Goal: Task Accomplishment & Management: Use online tool/utility

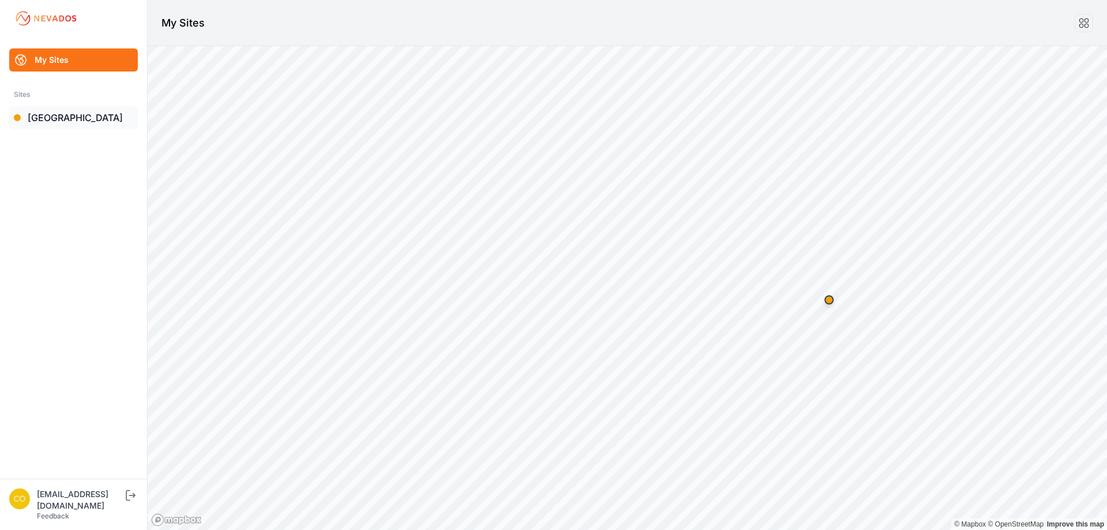
click at [52, 120] on link "[GEOGRAPHIC_DATA]" at bounding box center [73, 117] width 129 height 23
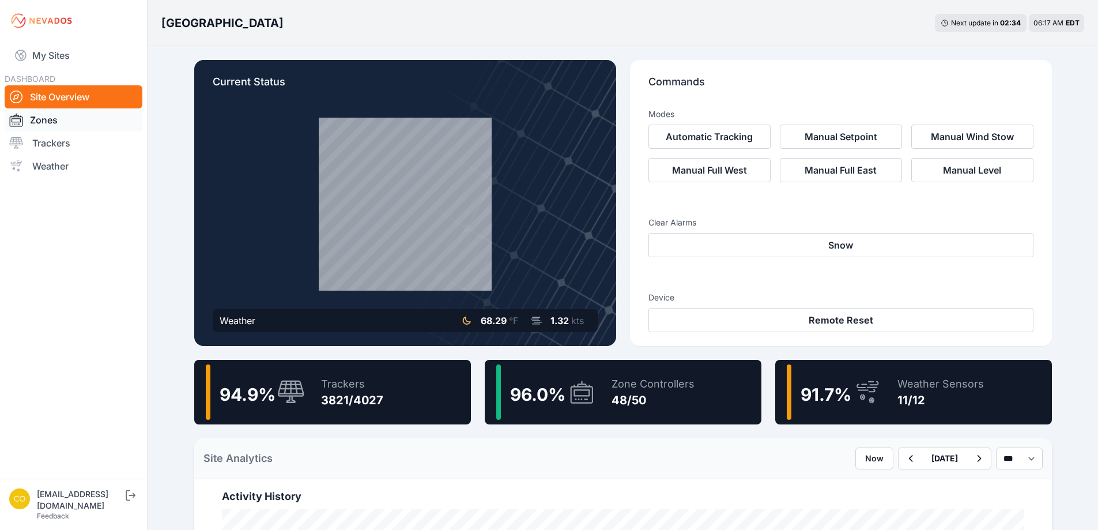
click at [58, 113] on link "Zones" at bounding box center [74, 119] width 138 height 23
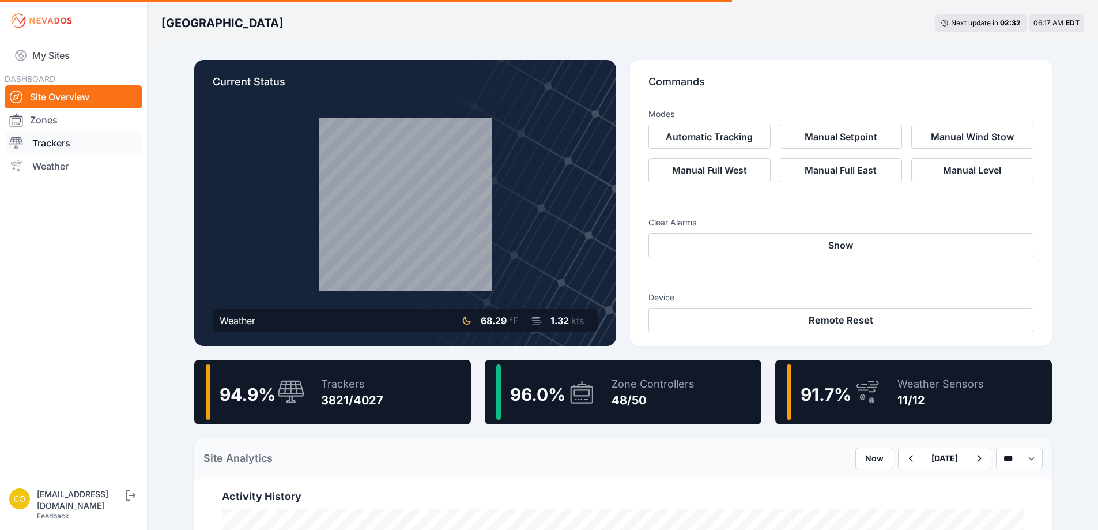
click at [59, 146] on link "Trackers" at bounding box center [74, 142] width 138 height 23
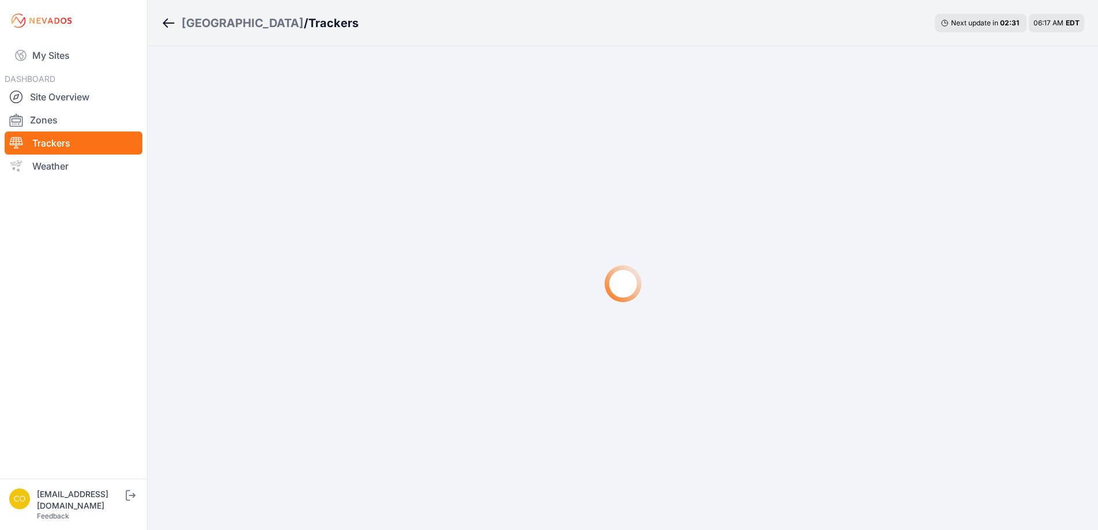
click at [59, 142] on link "Trackers" at bounding box center [74, 142] width 138 height 23
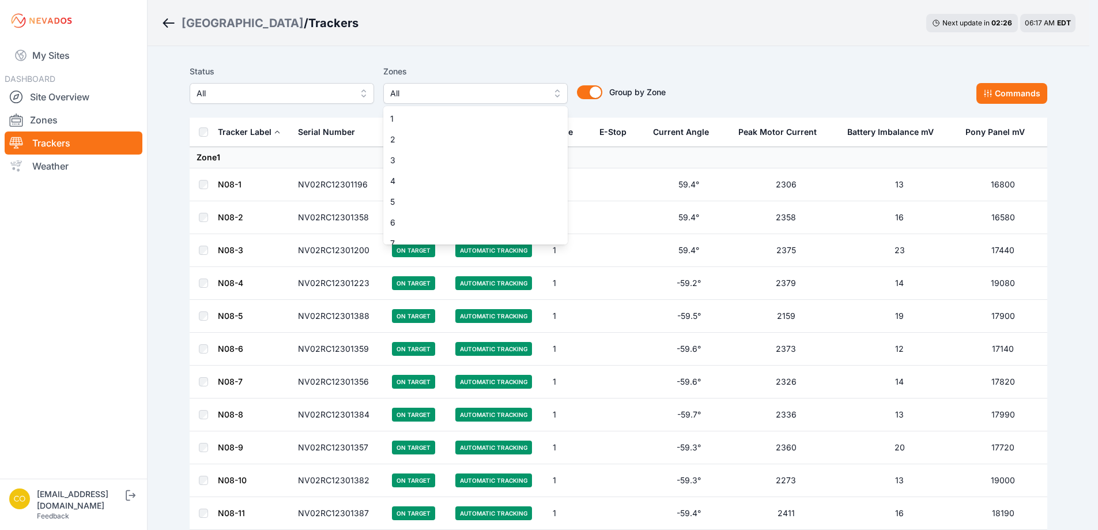
click at [496, 95] on span "All" at bounding box center [467, 93] width 154 height 14
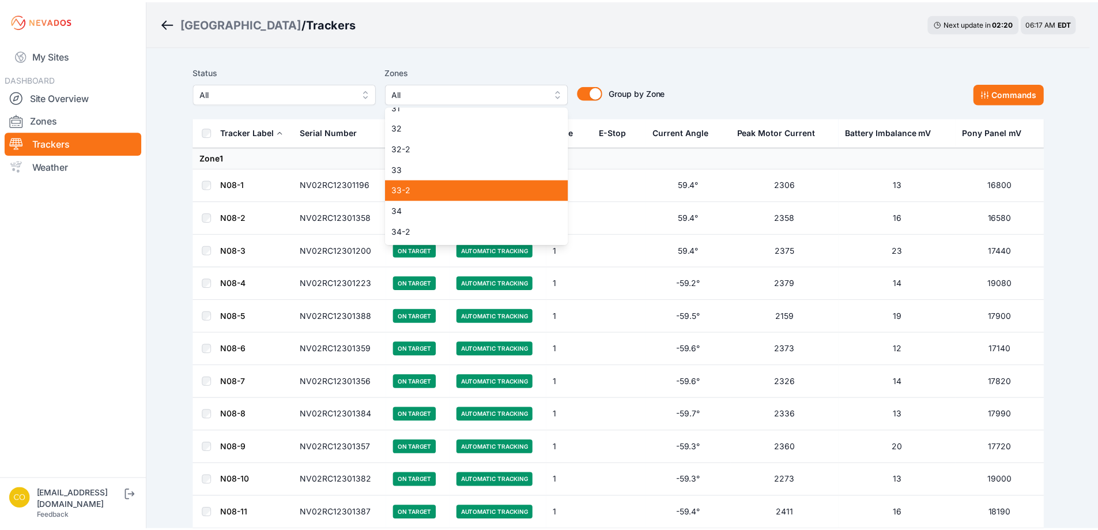
scroll to position [692, 0]
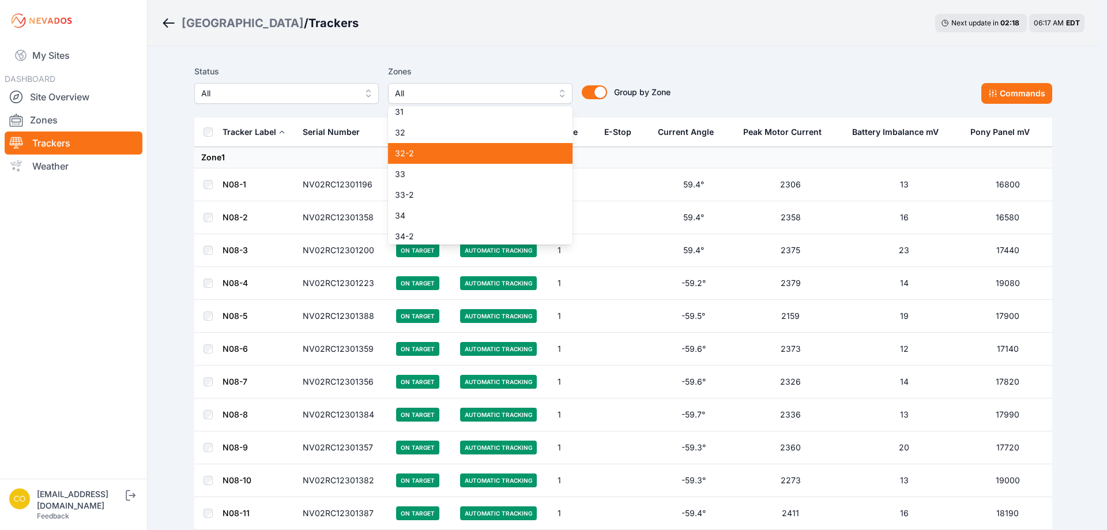
click at [434, 149] on span "32-2" at bounding box center [473, 154] width 157 height 12
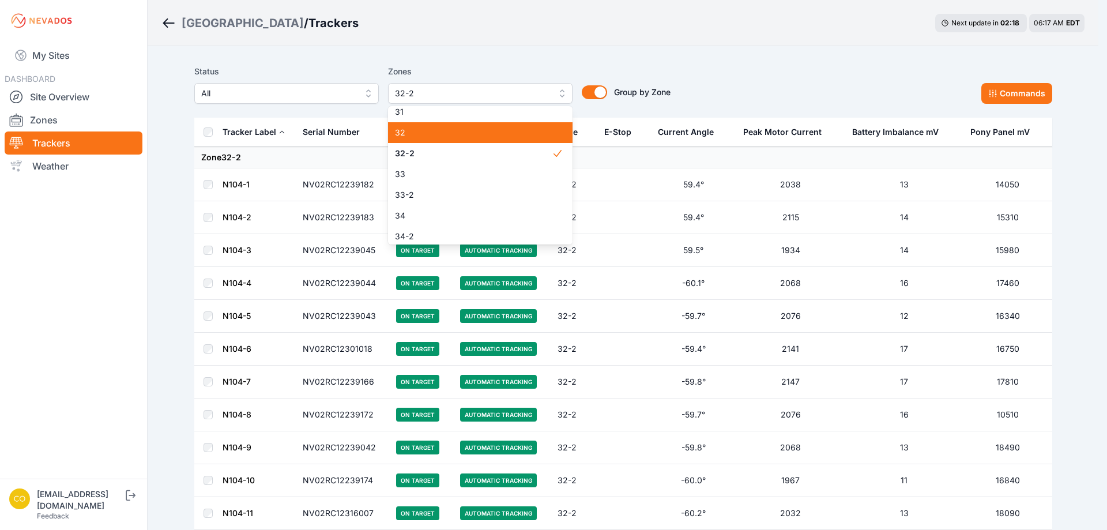
click at [436, 131] on span "32" at bounding box center [473, 133] width 157 height 12
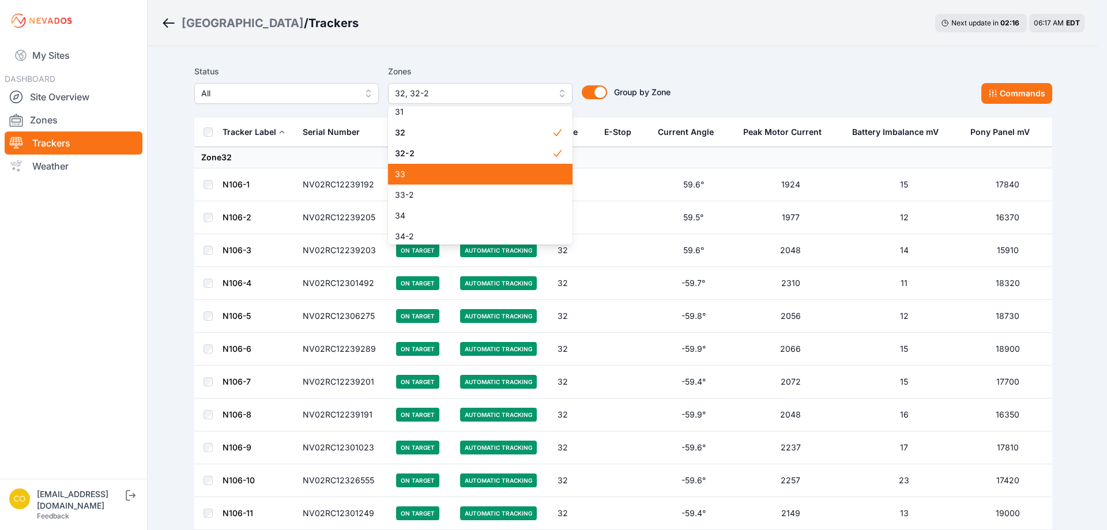
click at [426, 175] on span "33" at bounding box center [473, 174] width 157 height 12
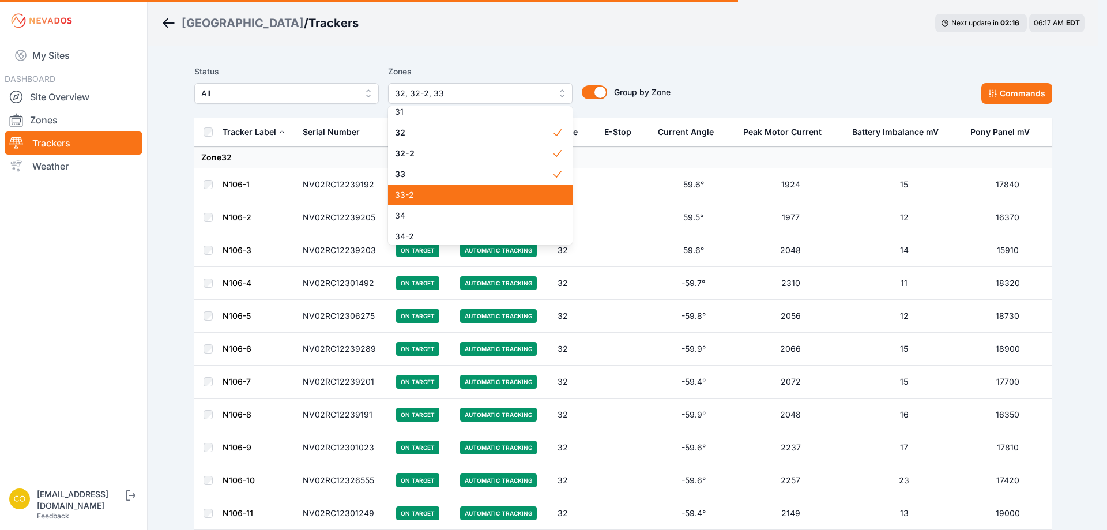
click at [422, 197] on span "33-2" at bounding box center [473, 195] width 157 height 12
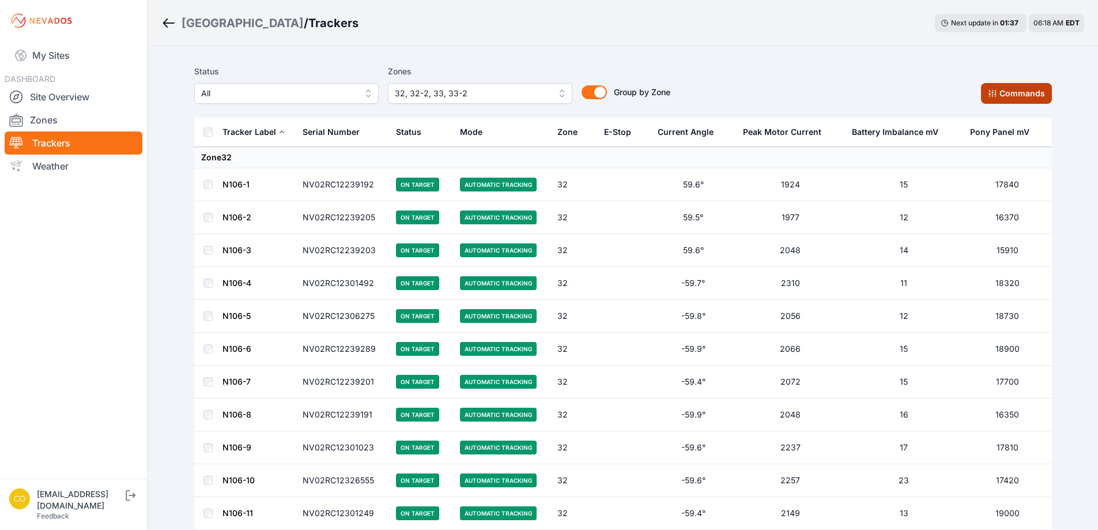
click at [999, 89] on button "Commands" at bounding box center [1016, 93] width 71 height 21
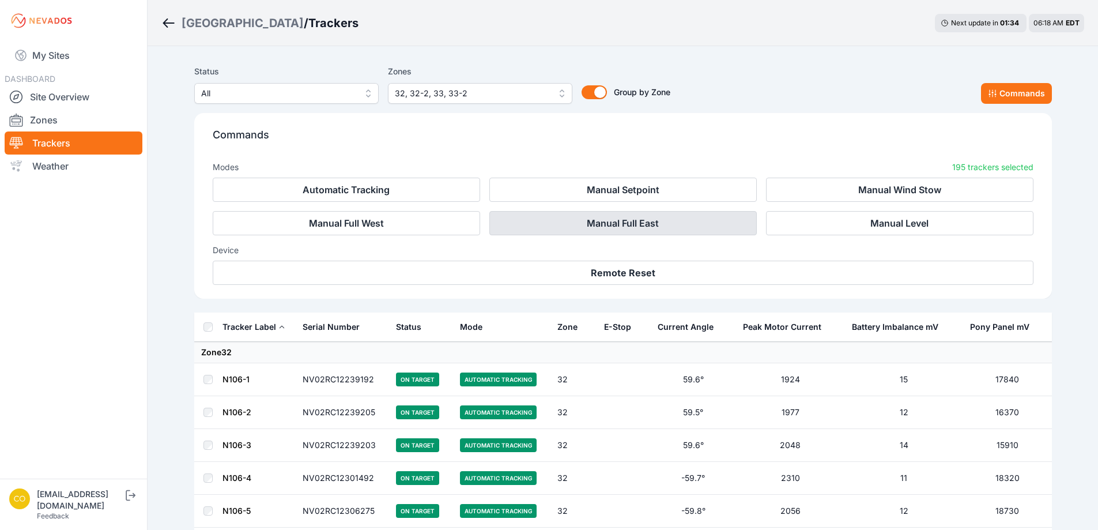
click at [635, 221] on button "Manual Full East" at bounding box center [622, 223] width 267 height 24
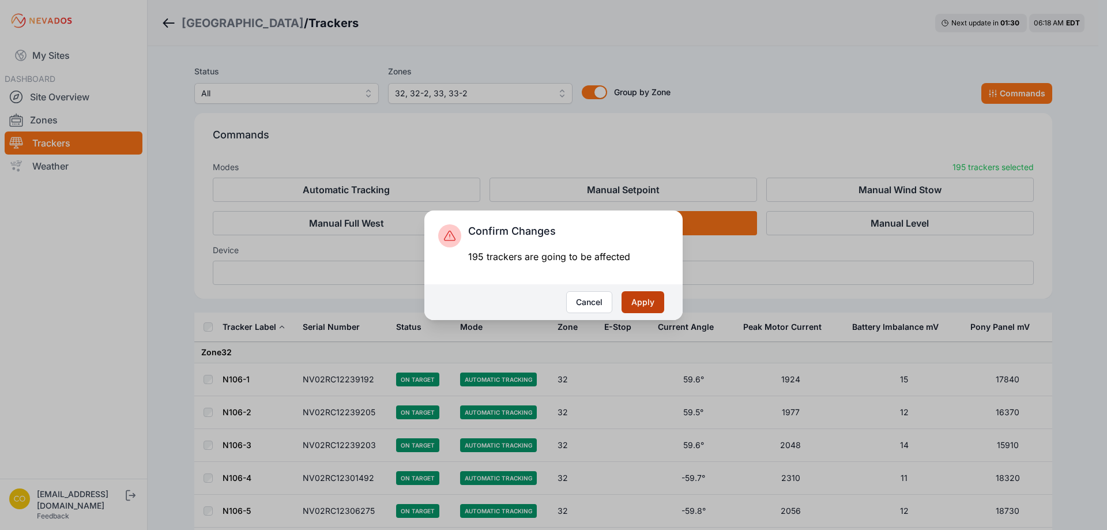
click at [652, 300] on button "Apply" at bounding box center [642, 302] width 43 height 22
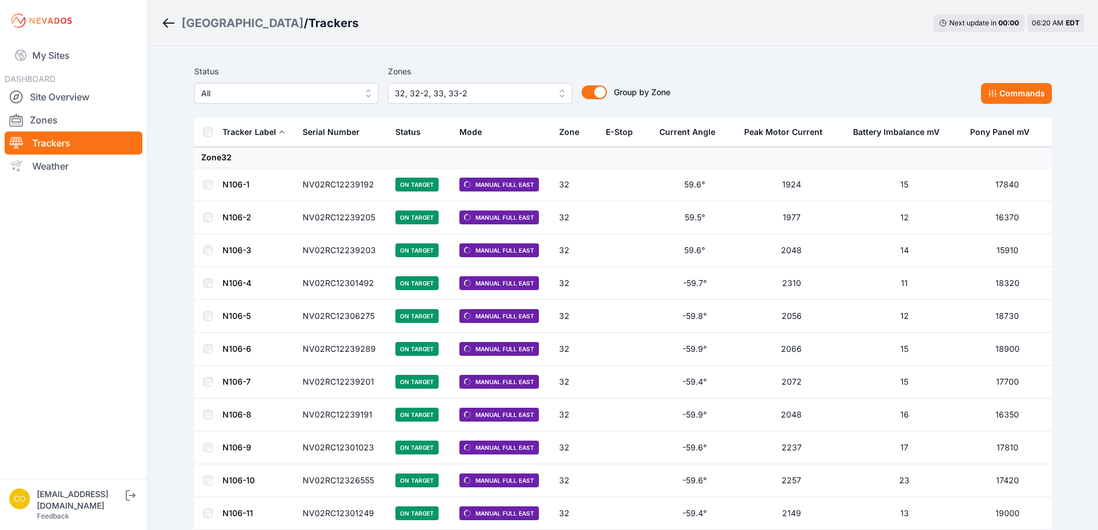
click at [1006, 25] on div "00 : 00" at bounding box center [1008, 22] width 21 height 9
click at [1051, 24] on span "06:20 AM" at bounding box center [1048, 22] width 32 height 9
click at [43, 122] on link "Zones" at bounding box center [74, 119] width 138 height 23
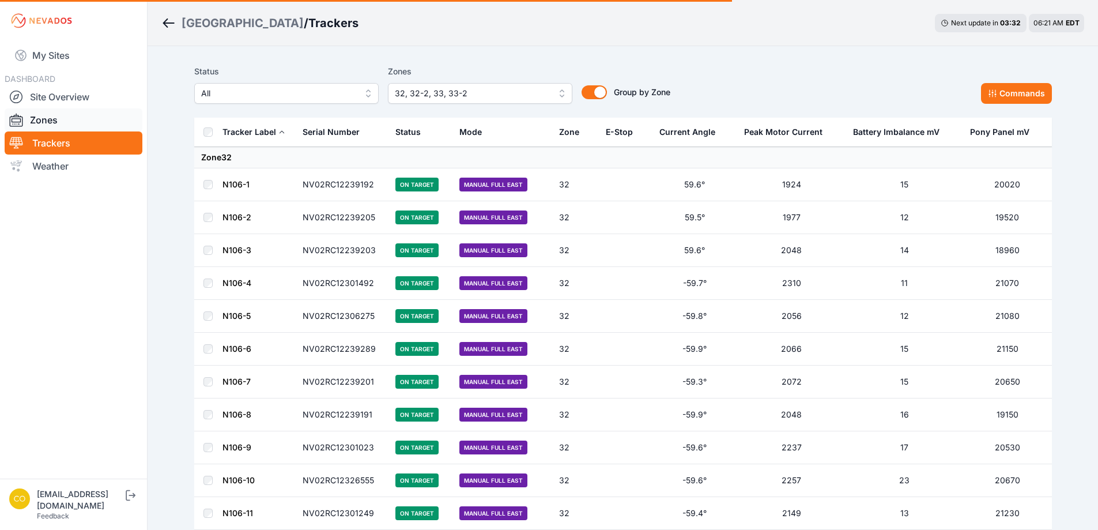
click at [56, 119] on link "Zones" at bounding box center [74, 119] width 138 height 23
click at [47, 137] on link "Trackers" at bounding box center [74, 142] width 138 height 23
click at [57, 123] on link "Zones" at bounding box center [74, 119] width 138 height 23
click at [67, 99] on link "Site Overview" at bounding box center [74, 96] width 138 height 23
click at [43, 138] on link "Trackers" at bounding box center [74, 142] width 138 height 23
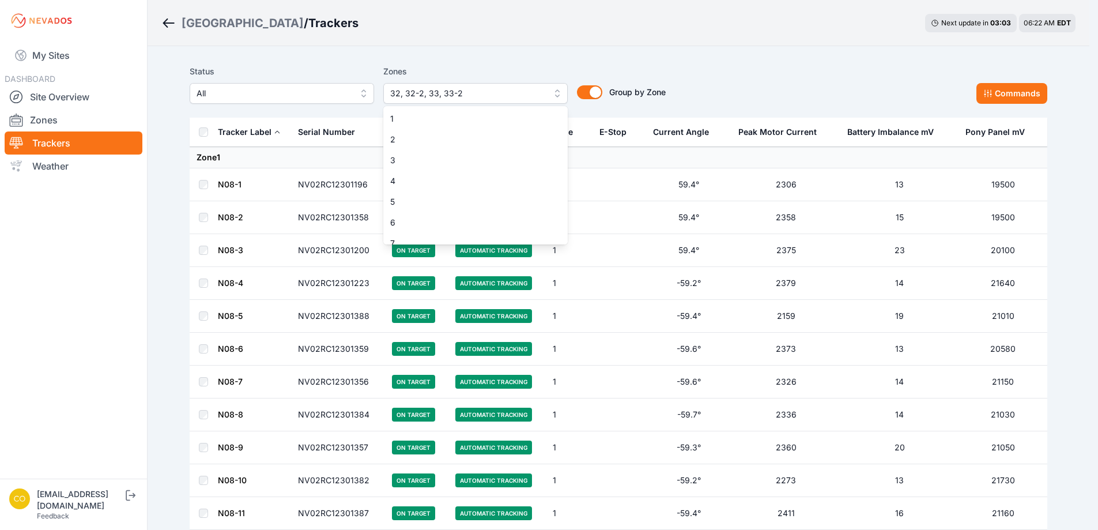
click at [562, 94] on button "32, 32-2, 33, 33-2" at bounding box center [475, 93] width 184 height 21
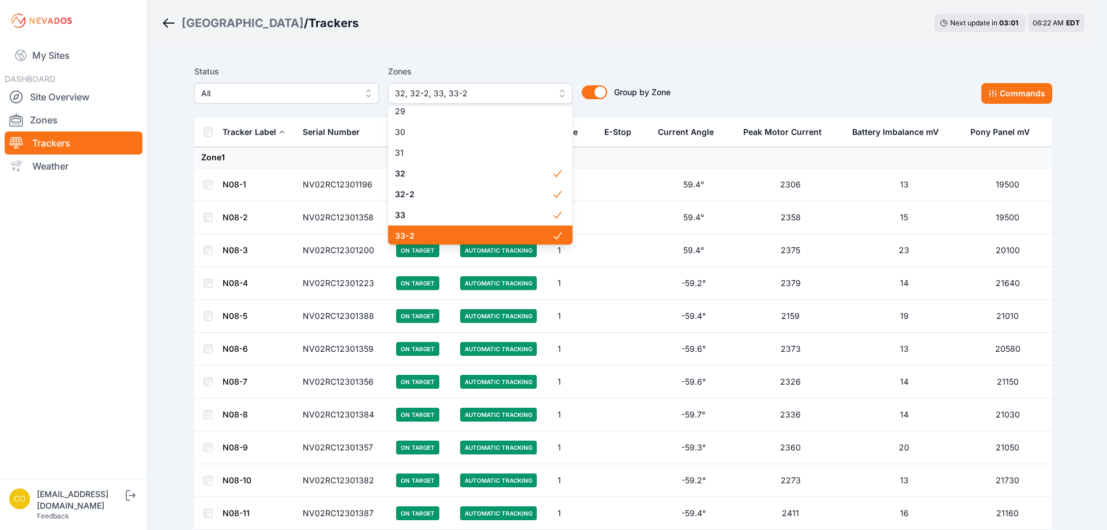
scroll to position [648, 0]
click at [1002, 97] on div "Status All Zones 32, 32-2, 33, 33-2 1 2 3 4 5 6 7 8 9 10 11 11-2 12 13 14 15 16…" at bounding box center [623, 84] width 858 height 39
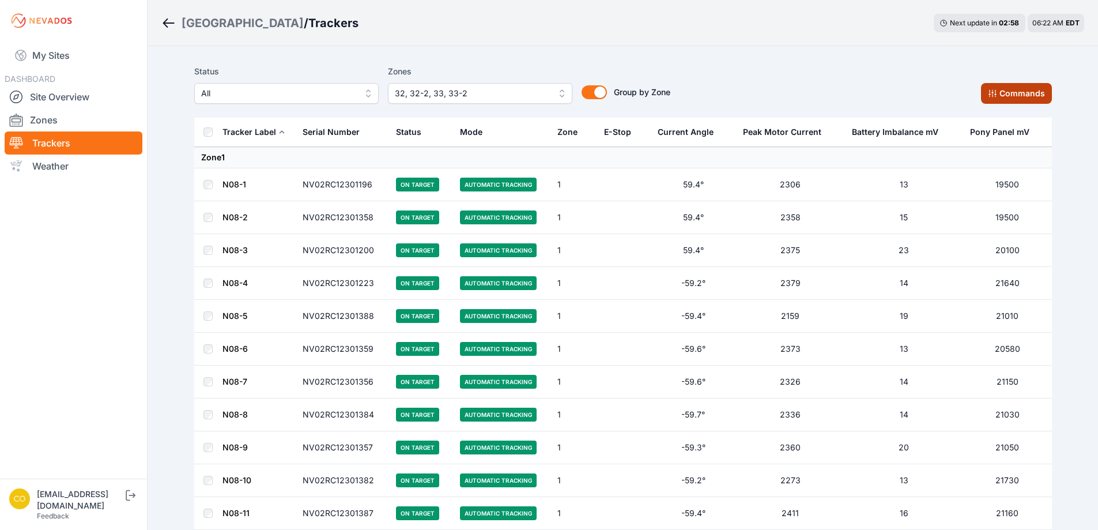
click at [1005, 93] on button "Commands" at bounding box center [1016, 93] width 71 height 21
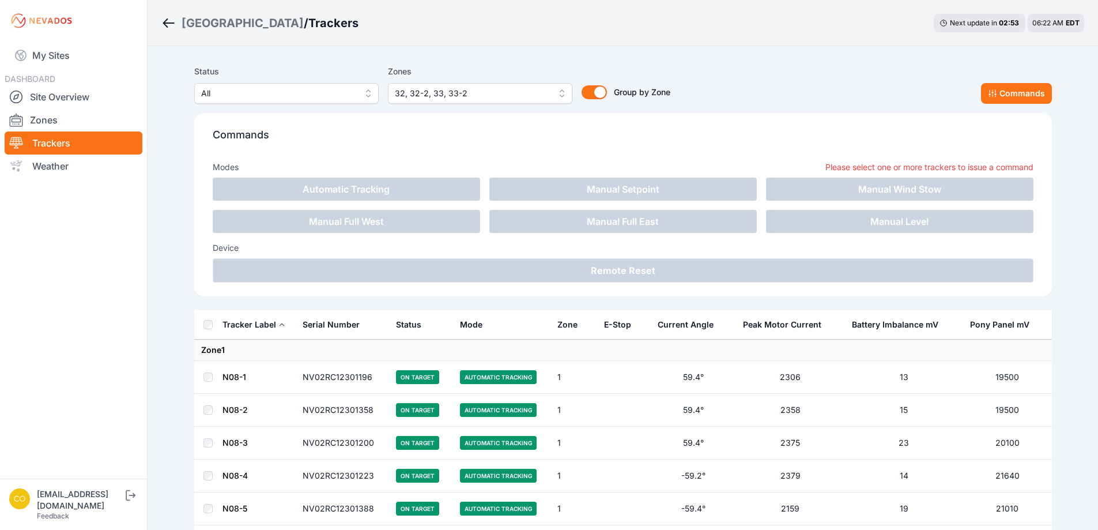
click at [564, 87] on button "32, 32-2, 33, 33-2" at bounding box center [480, 93] width 184 height 21
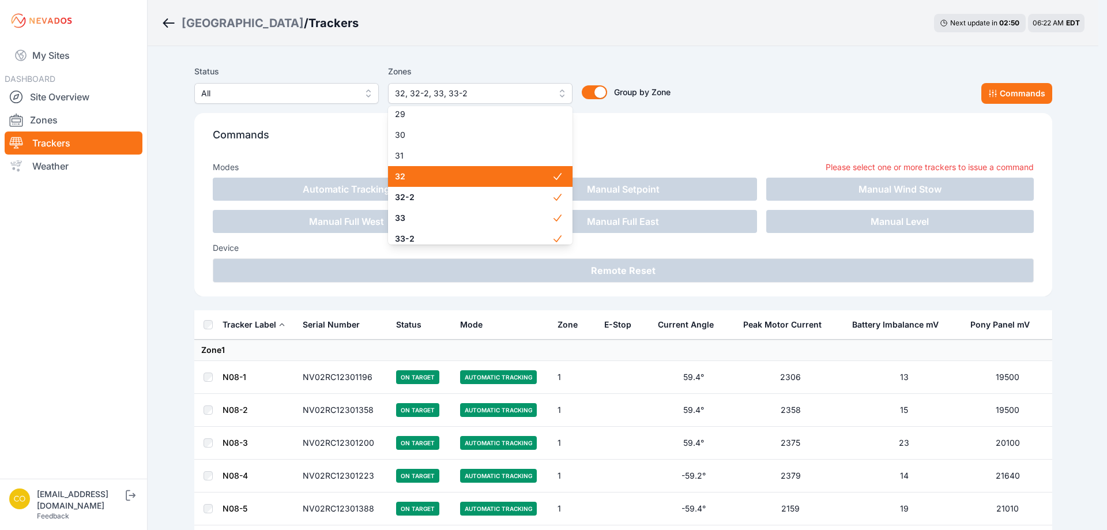
click at [477, 175] on span "32" at bounding box center [473, 177] width 157 height 12
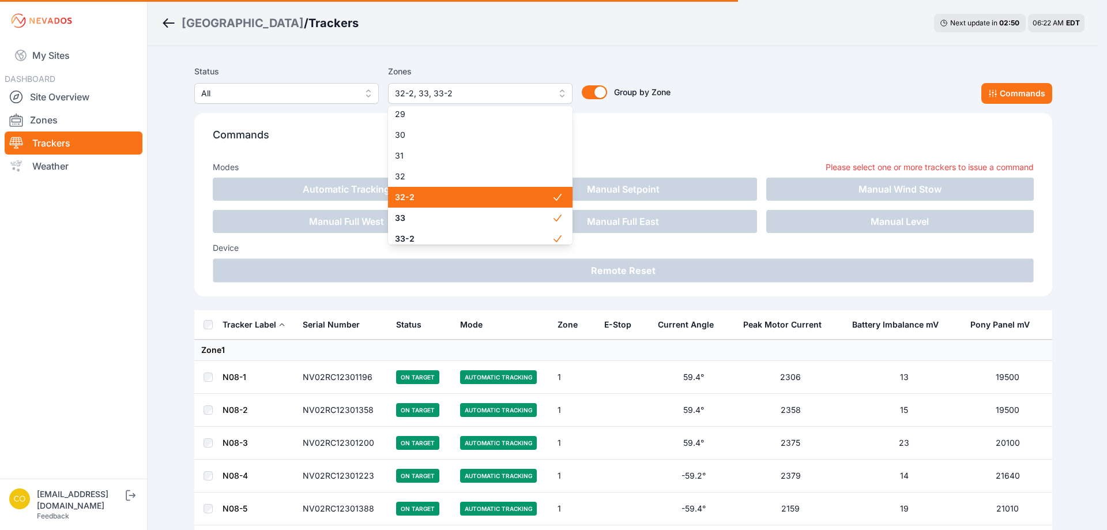
click at [475, 191] on span "32-2" at bounding box center [473, 197] width 157 height 12
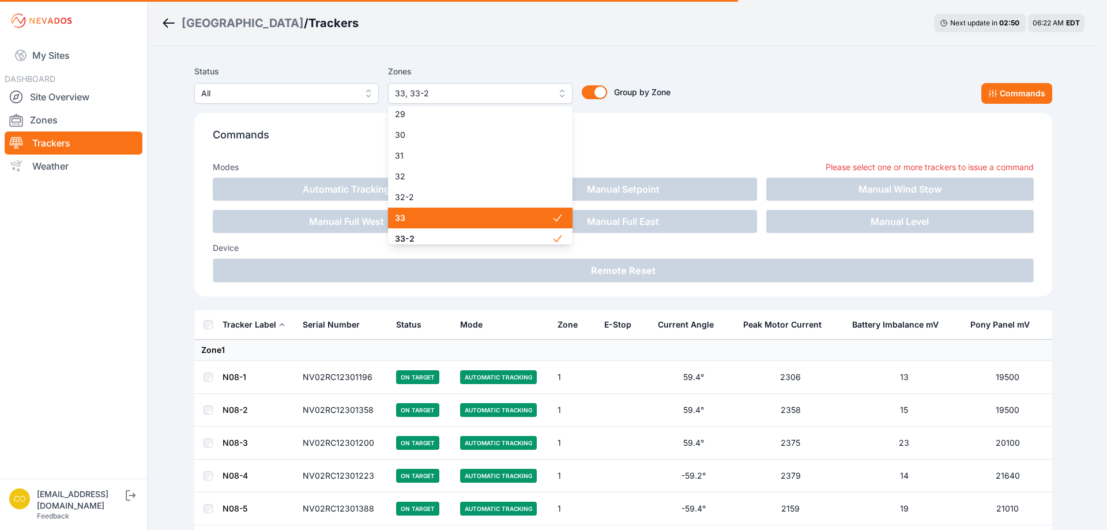
click at [463, 217] on span "33" at bounding box center [473, 218] width 157 height 12
click at [458, 233] on div "33-2" at bounding box center [480, 238] width 184 height 21
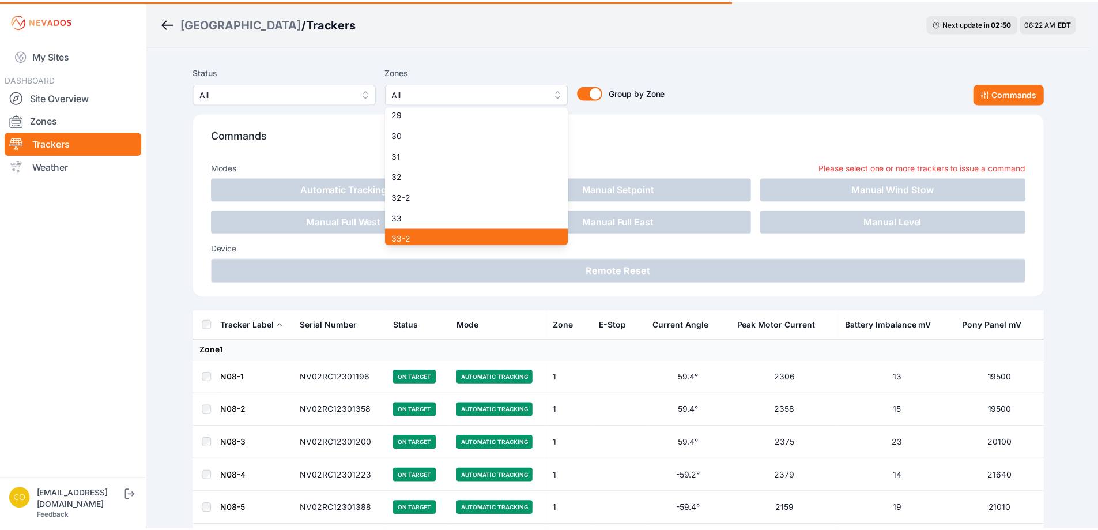
scroll to position [652, 0]
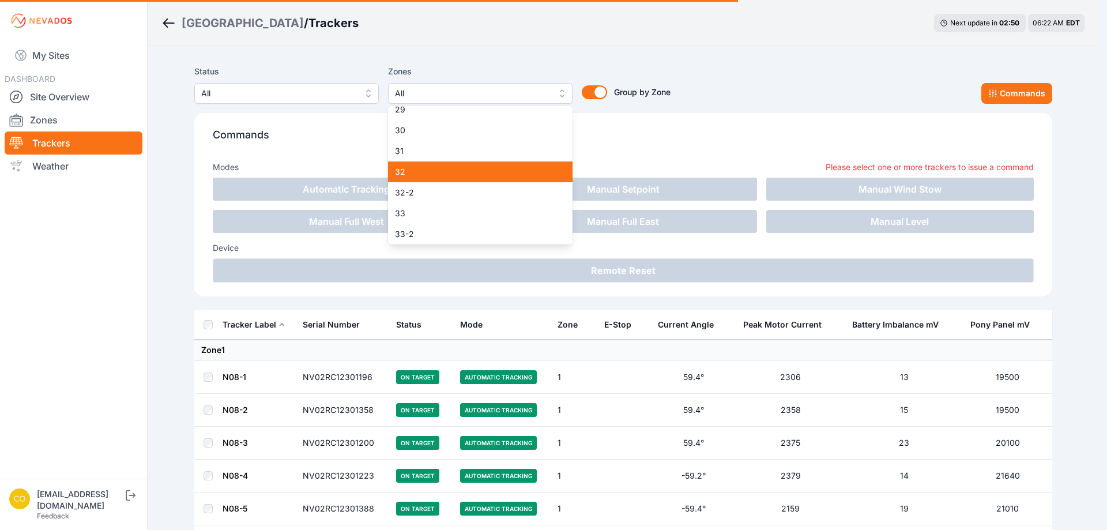
click at [447, 178] on div "32" at bounding box center [480, 171] width 184 height 21
click at [444, 190] on span "32-2" at bounding box center [473, 193] width 157 height 12
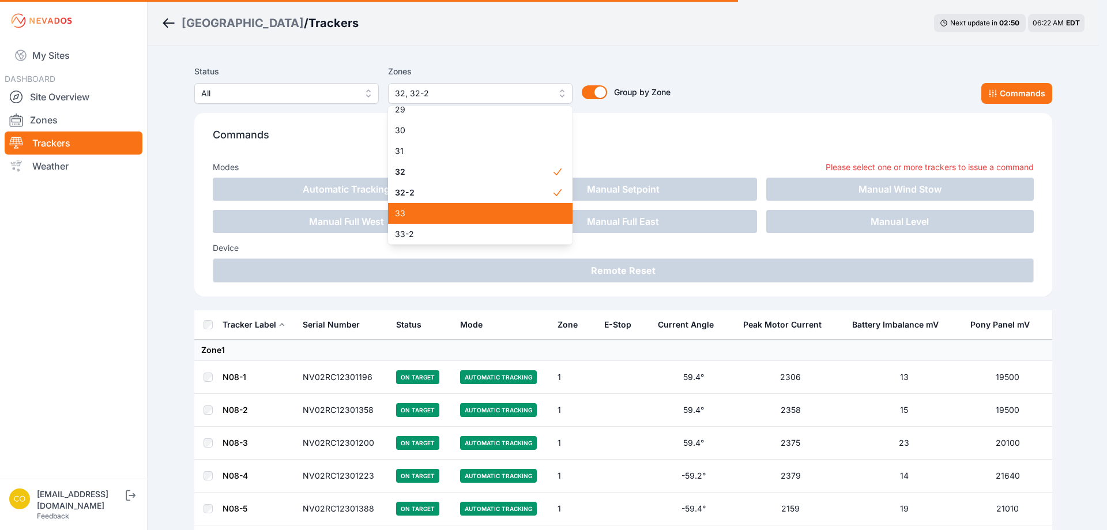
click at [440, 212] on span "33" at bounding box center [473, 213] width 157 height 12
click at [433, 231] on span "33-2" at bounding box center [473, 234] width 157 height 12
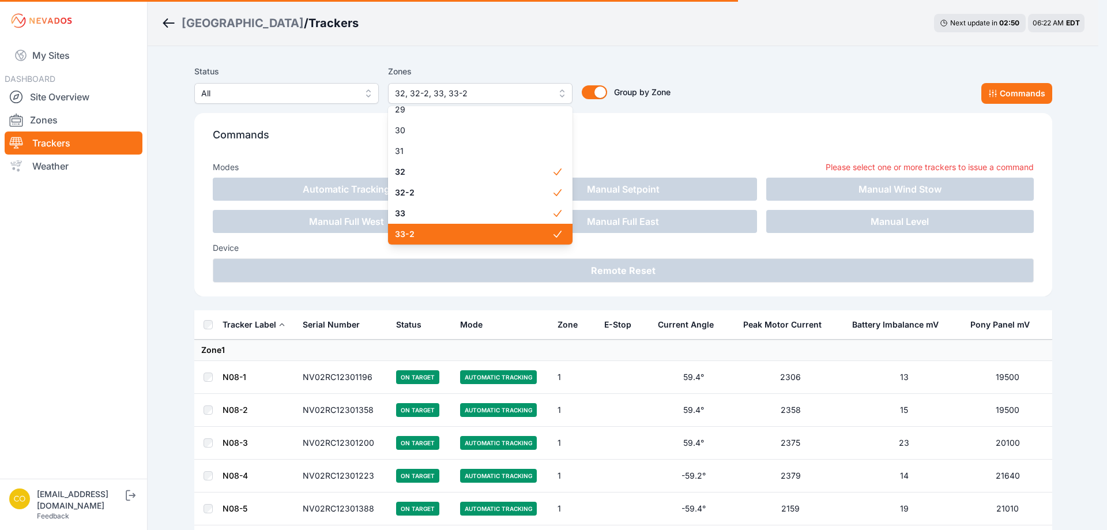
click at [651, 139] on div "Status All Zones 32, 32-2, 33, 33-2 1 2 3 4 5 6 7 8 9 10 11 11-2 12 13 14 15 16…" at bounding box center [623, 185] width 858 height 250
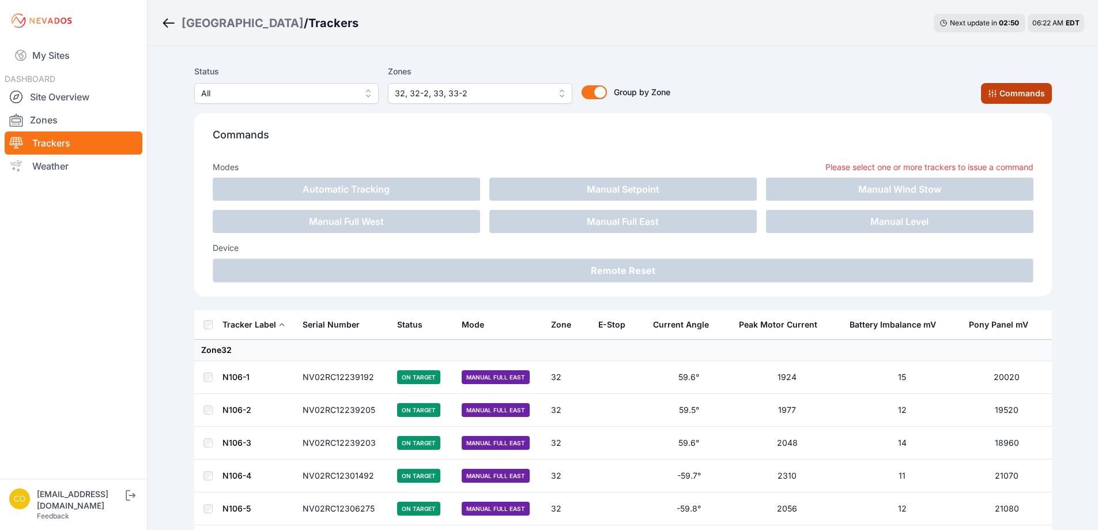
click at [1003, 91] on button "Commands" at bounding box center [1016, 93] width 71 height 21
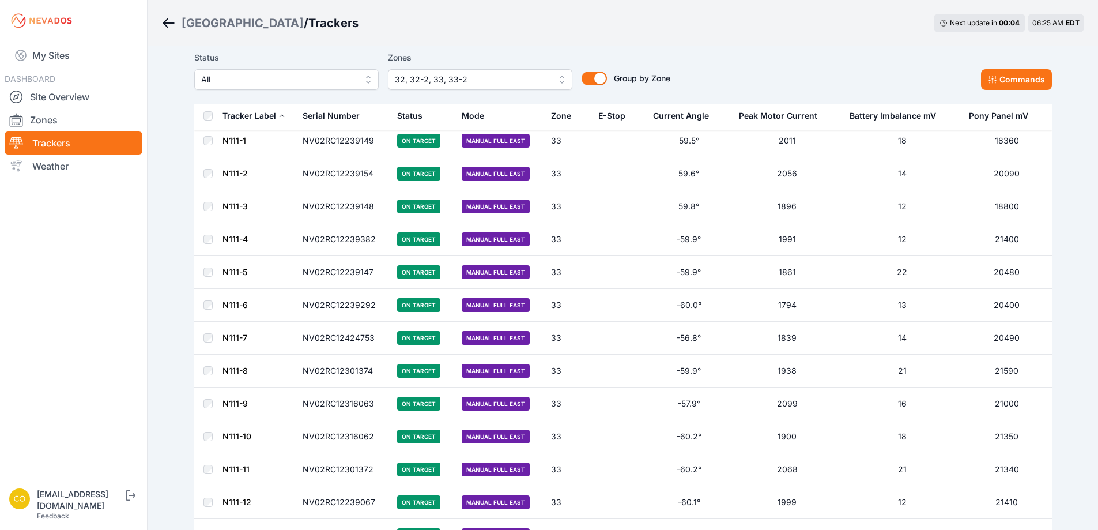
scroll to position [3977, 0]
